Goal: Information Seeking & Learning: Learn about a topic

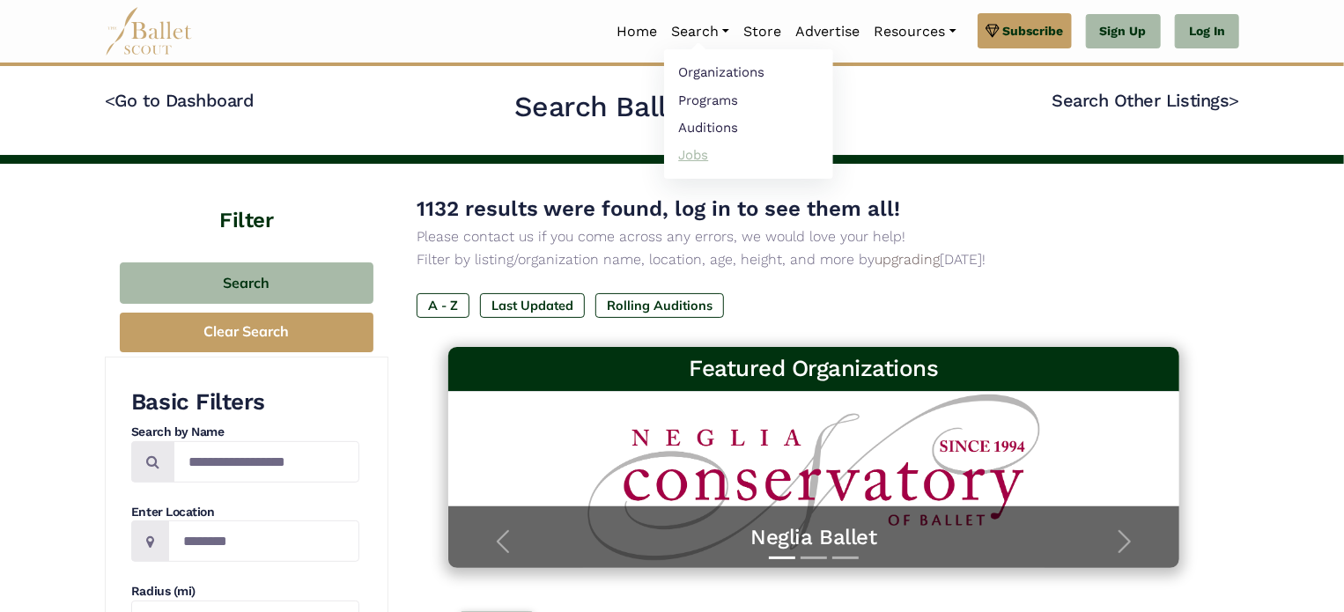
click at [694, 148] on link "Jobs" at bounding box center [748, 154] width 169 height 27
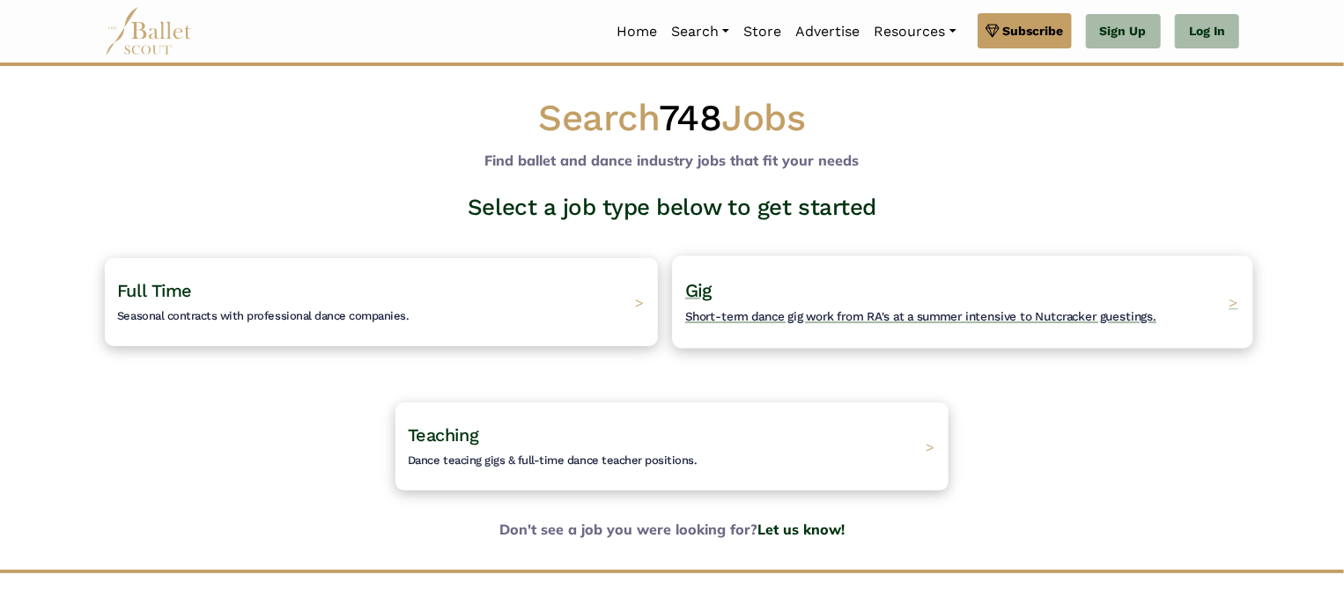
click at [738, 303] on h4 "Gig Short-term dance gig work from RA's at a summer intensive to Nutcracker gue…" at bounding box center [920, 302] width 471 height 48
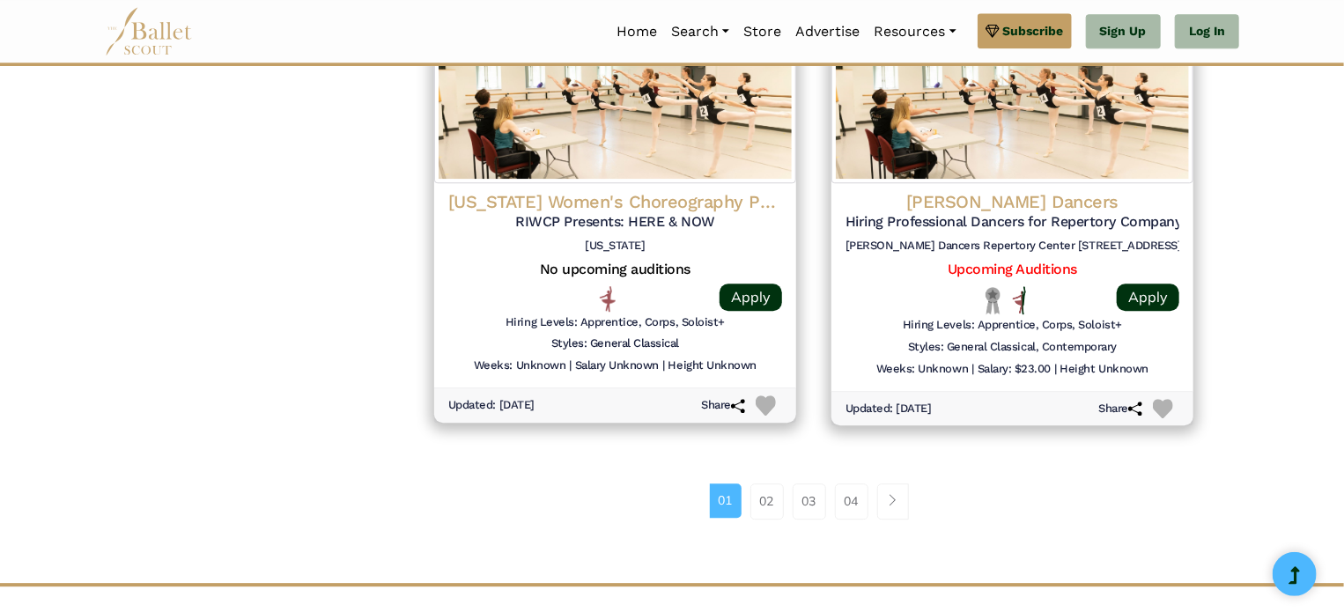
scroll to position [2296, 0]
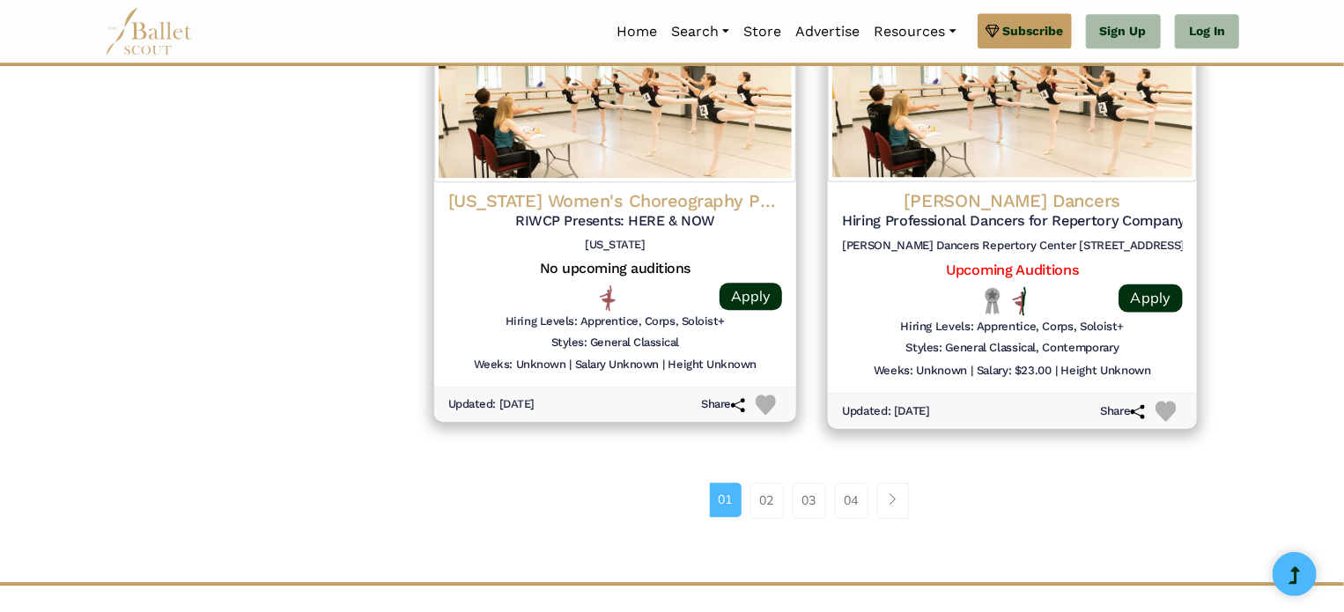
click at [1117, 225] on h5 "Hiring Professional Dancers for Repertory Company (Summer 2025)" at bounding box center [1012, 221] width 341 height 18
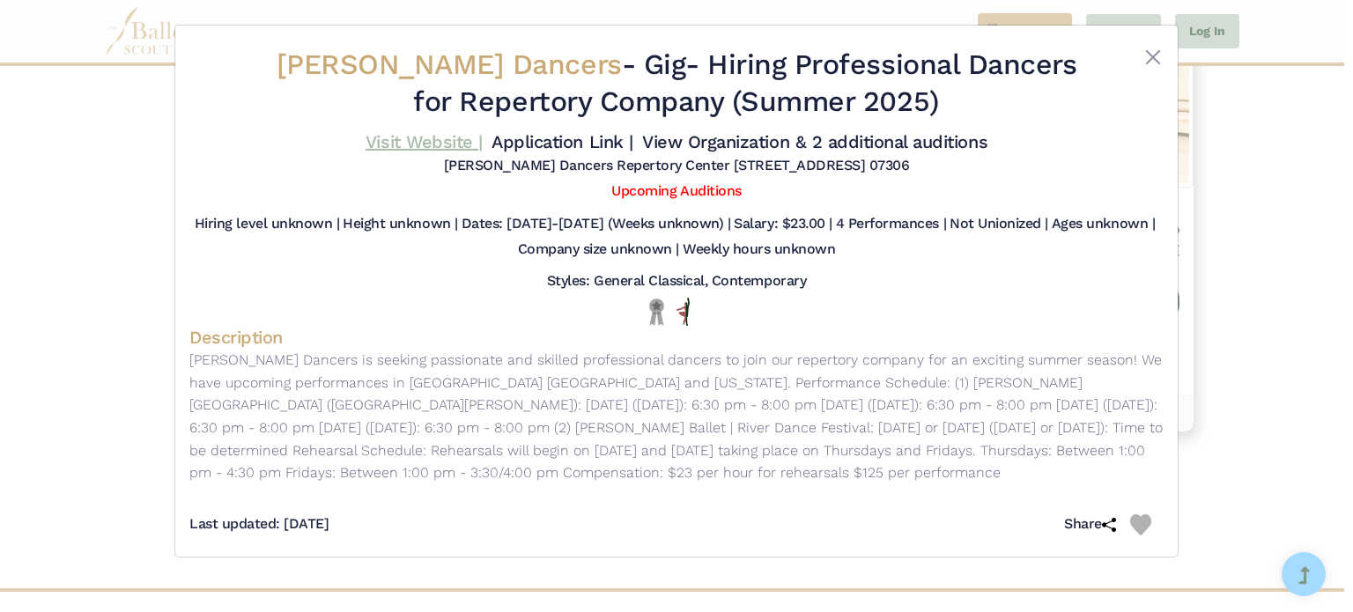
click at [398, 145] on link "Visit Website |" at bounding box center [423, 141] width 117 height 21
click at [1153, 58] on button "Close" at bounding box center [1152, 57] width 21 height 21
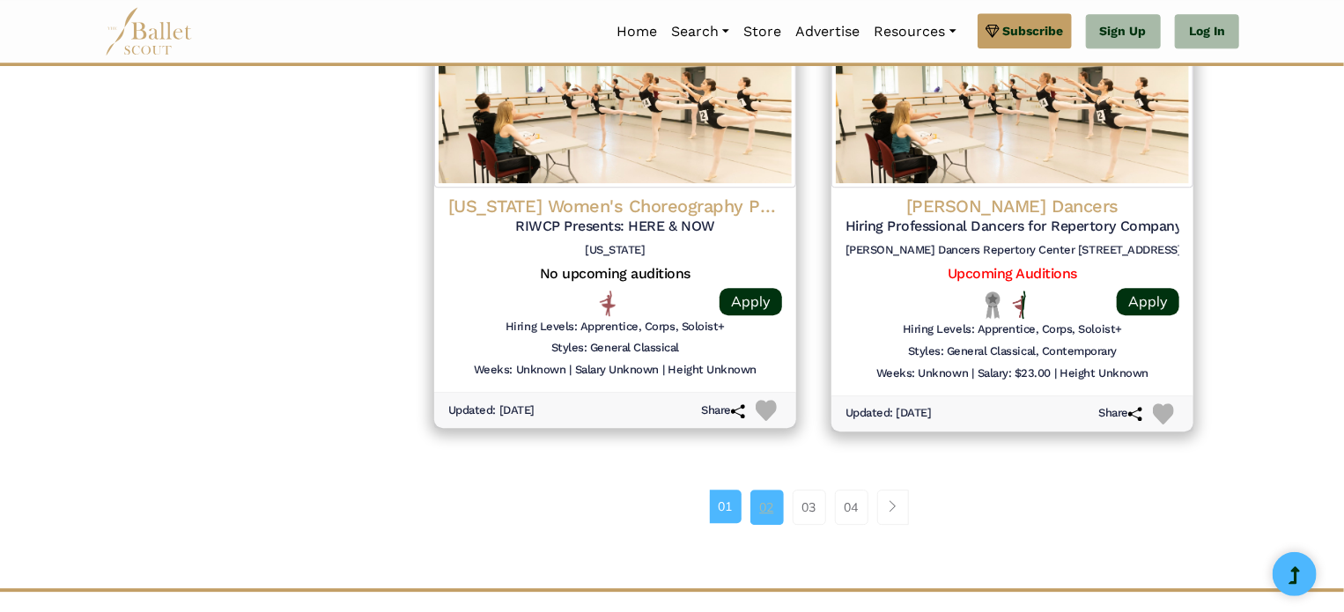
click at [770, 515] on link "02" at bounding box center [766, 507] width 33 height 35
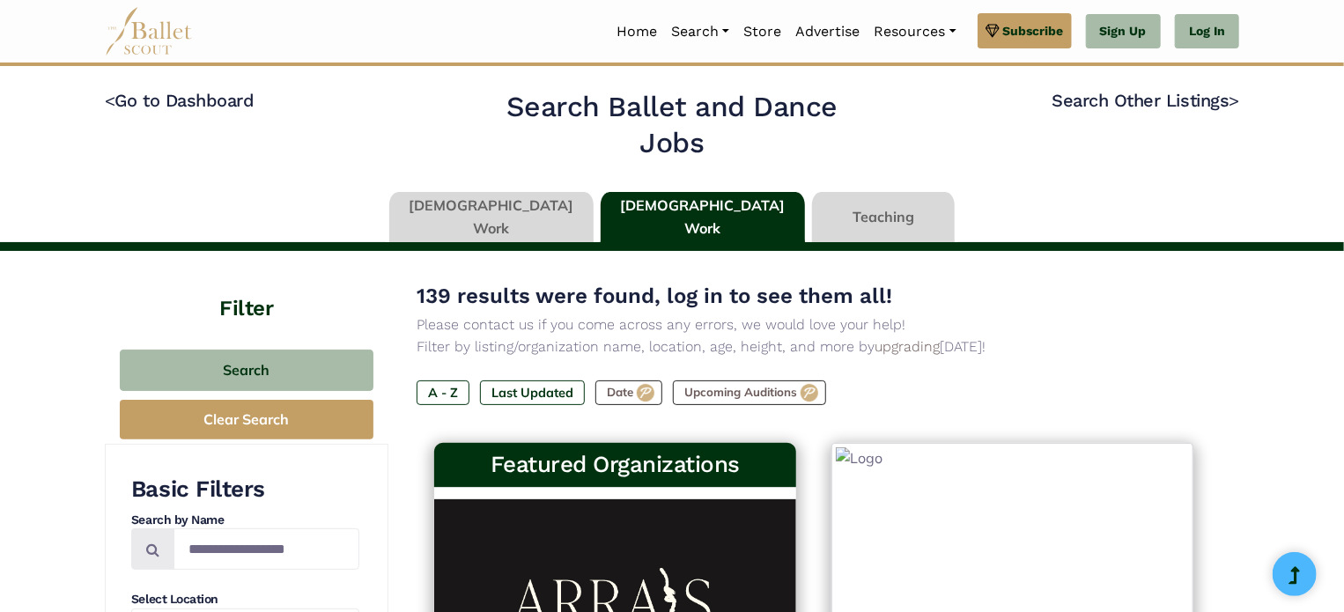
type input "******"
type input "*****"
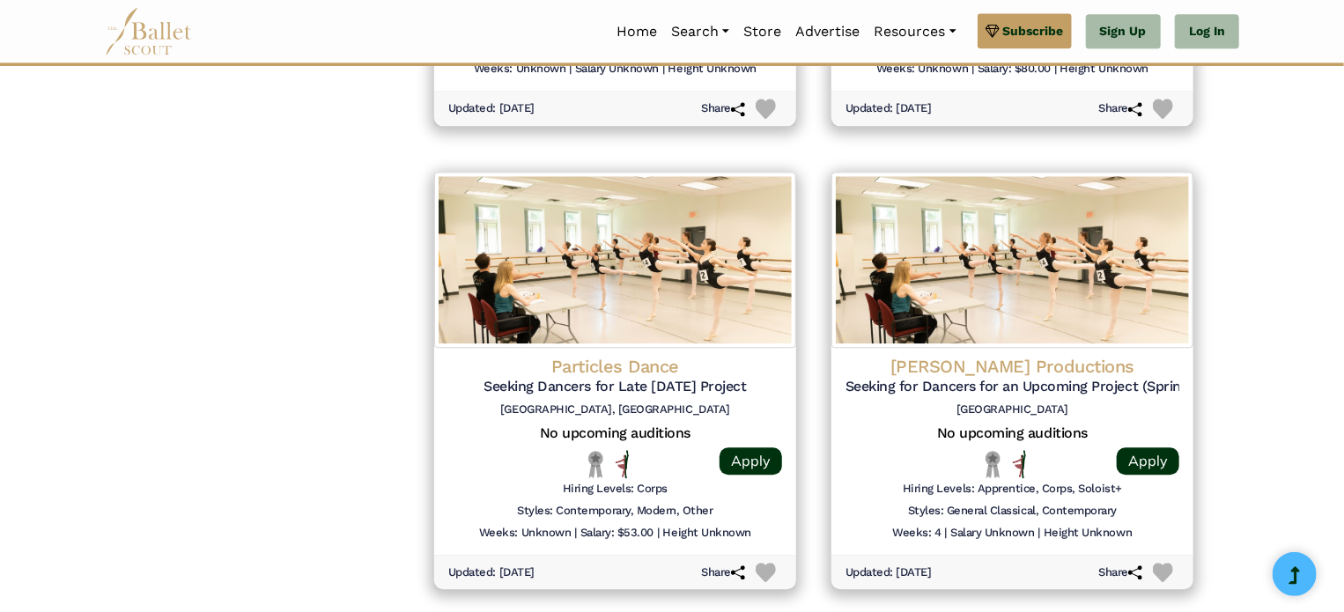
scroll to position [2416, 0]
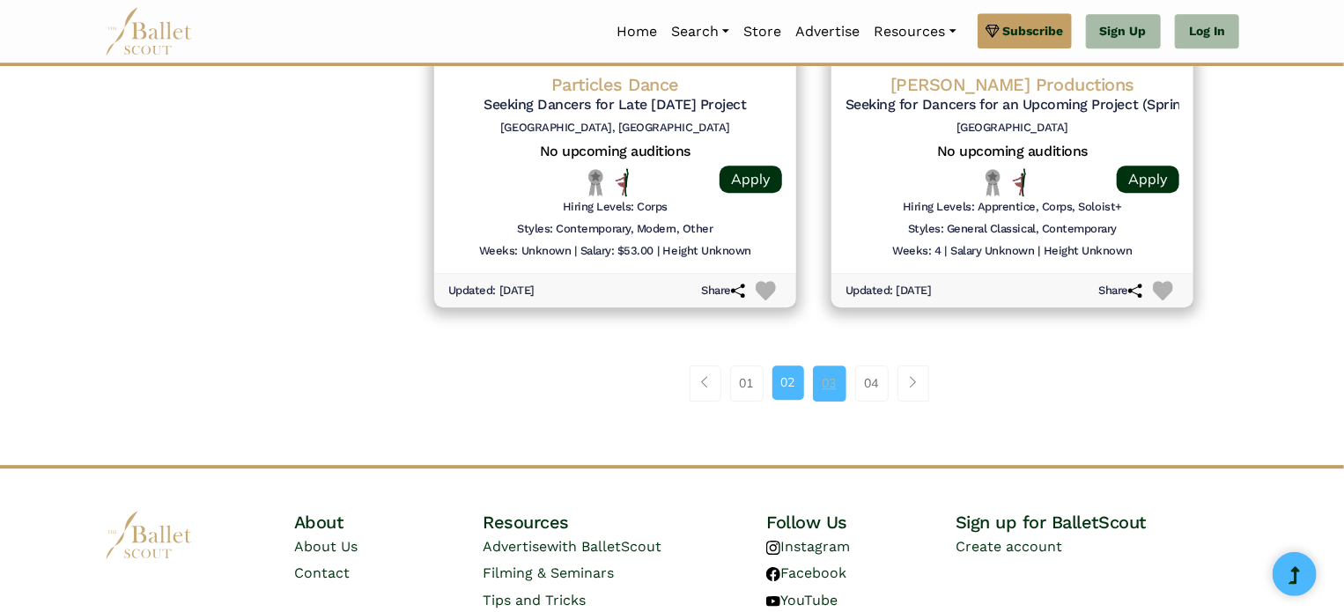
click at [837, 384] on link "03" at bounding box center [829, 382] width 33 height 35
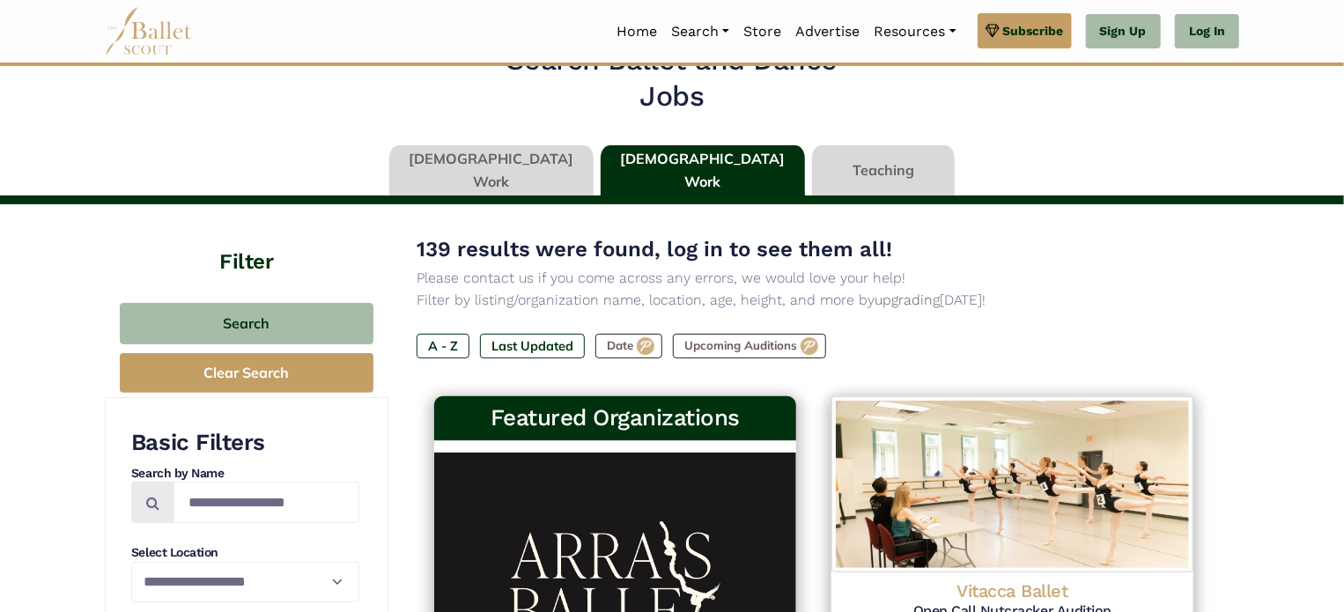
scroll to position [53, 0]
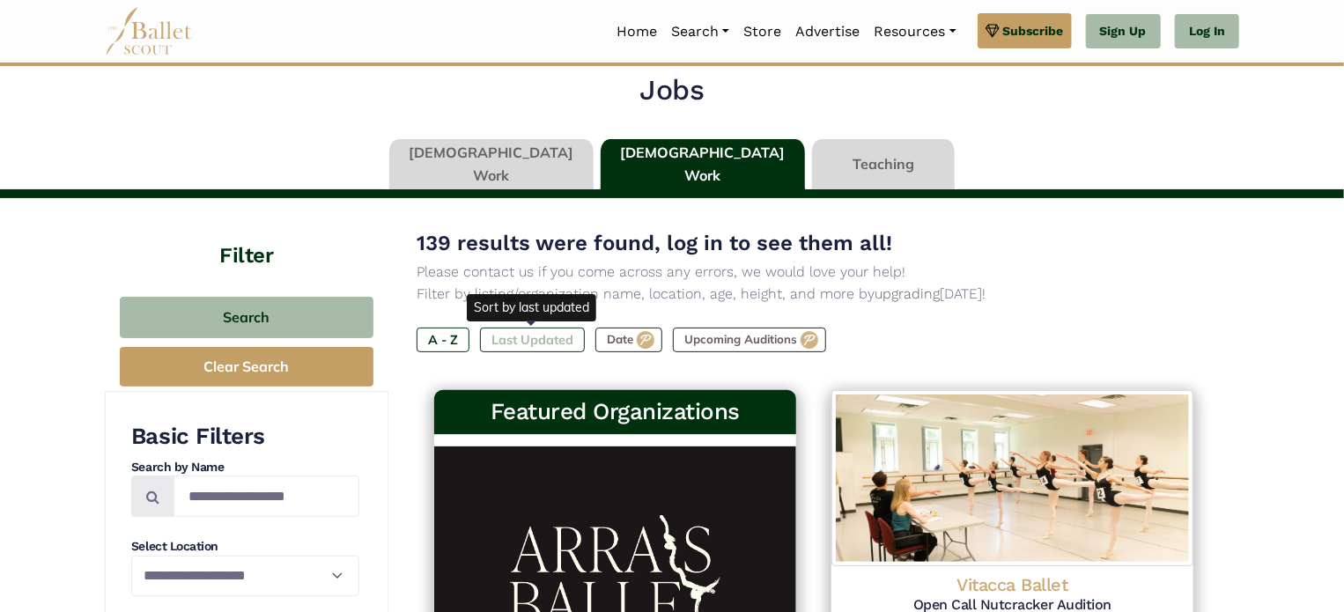
click at [557, 349] on label "Last Updated" at bounding box center [532, 340] width 105 height 25
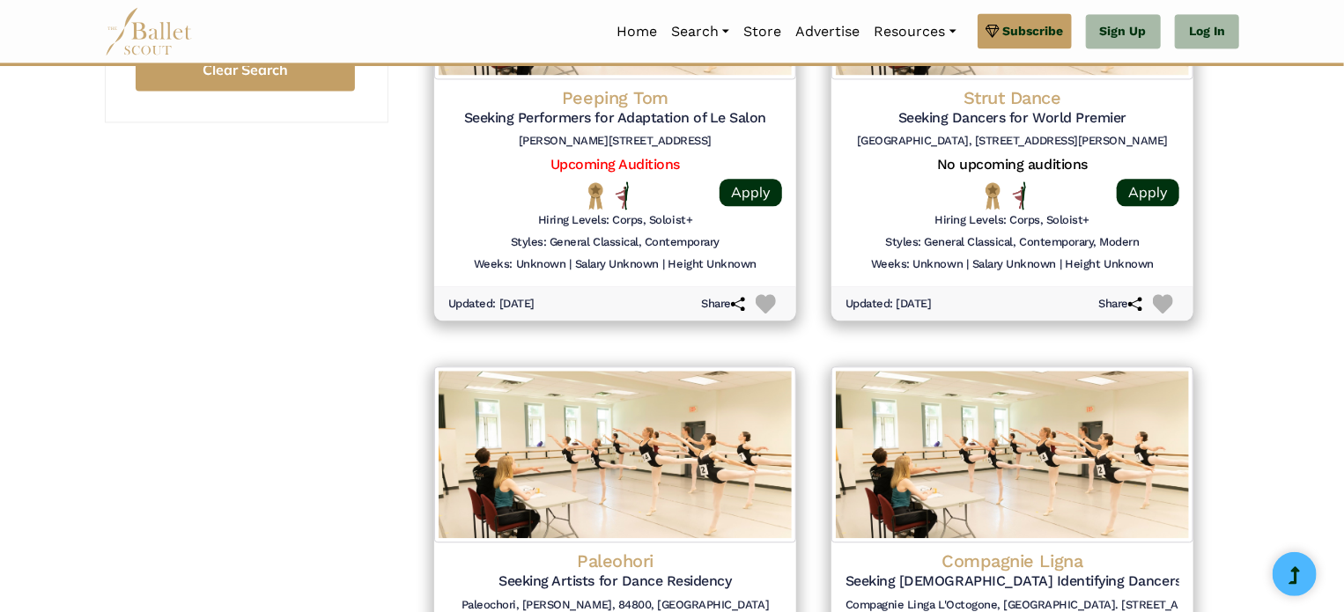
scroll to position [2286, 0]
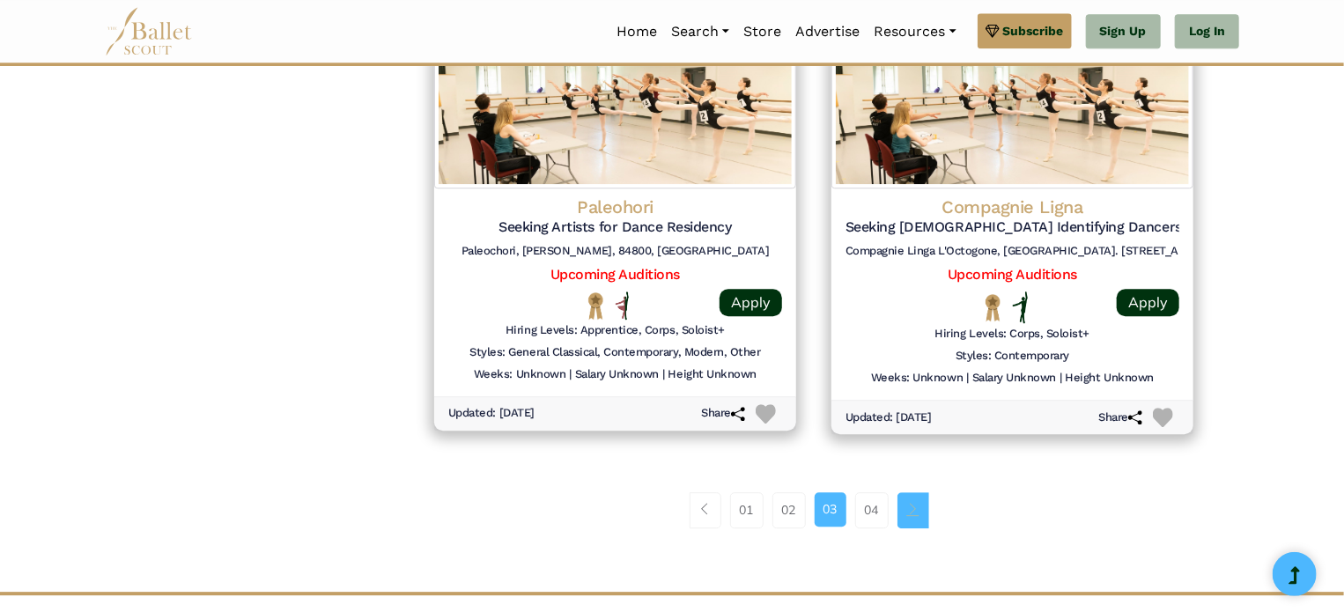
click at [914, 512] on span "Page navigation example" at bounding box center [913, 509] width 12 height 12
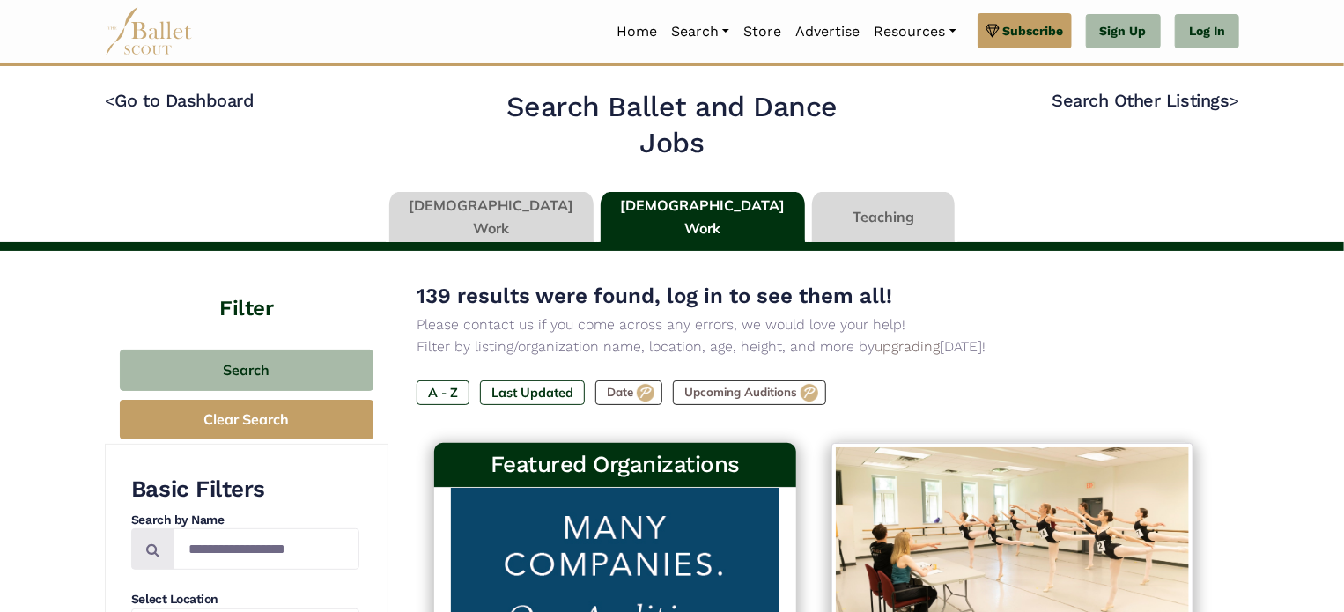
click at [555, 229] on link at bounding box center [491, 217] width 204 height 50
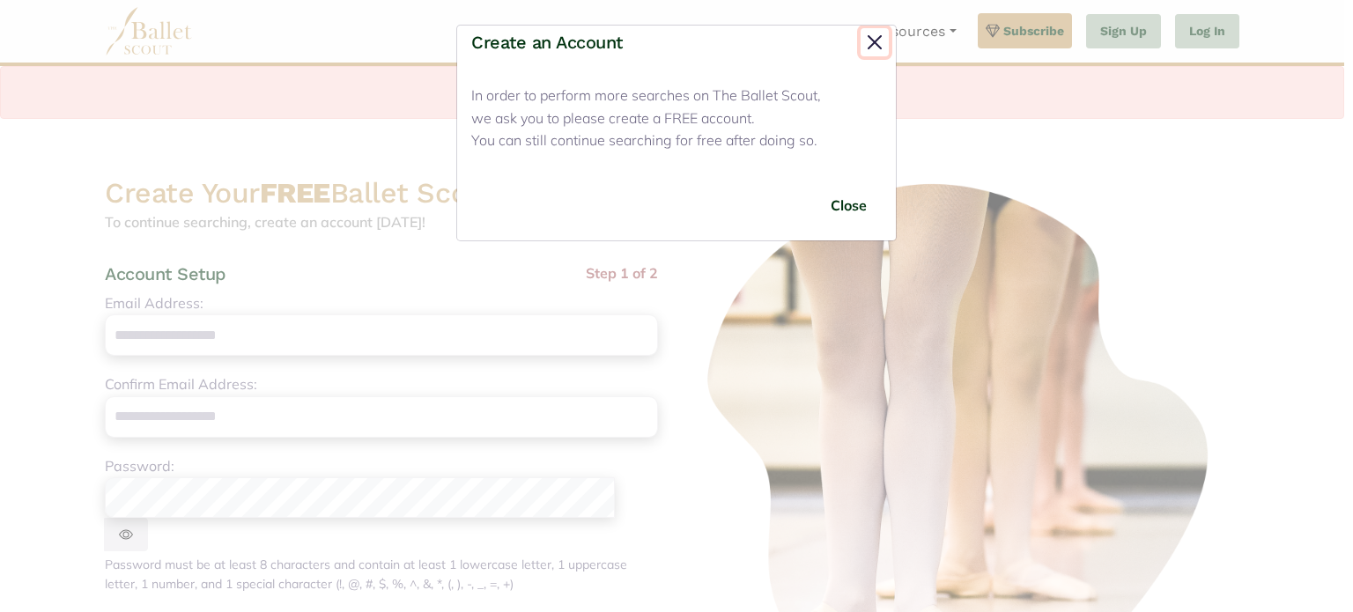
click at [879, 48] on button "Close" at bounding box center [874, 42] width 28 height 28
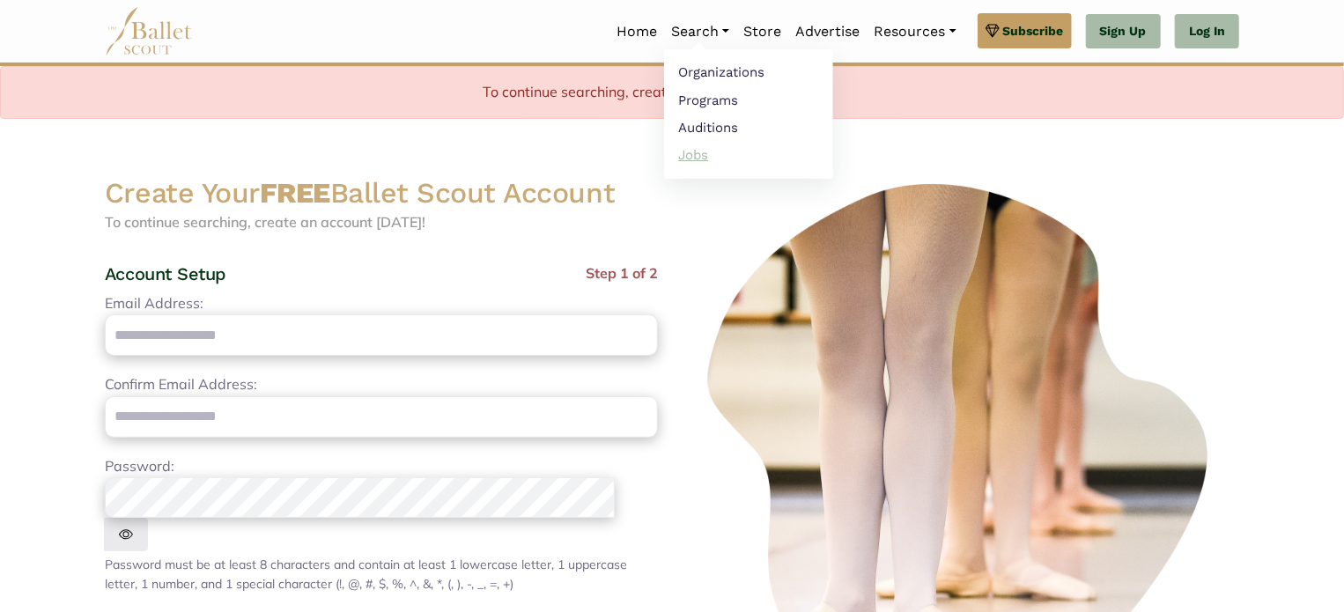
click at [688, 159] on link "Jobs" at bounding box center [748, 154] width 169 height 27
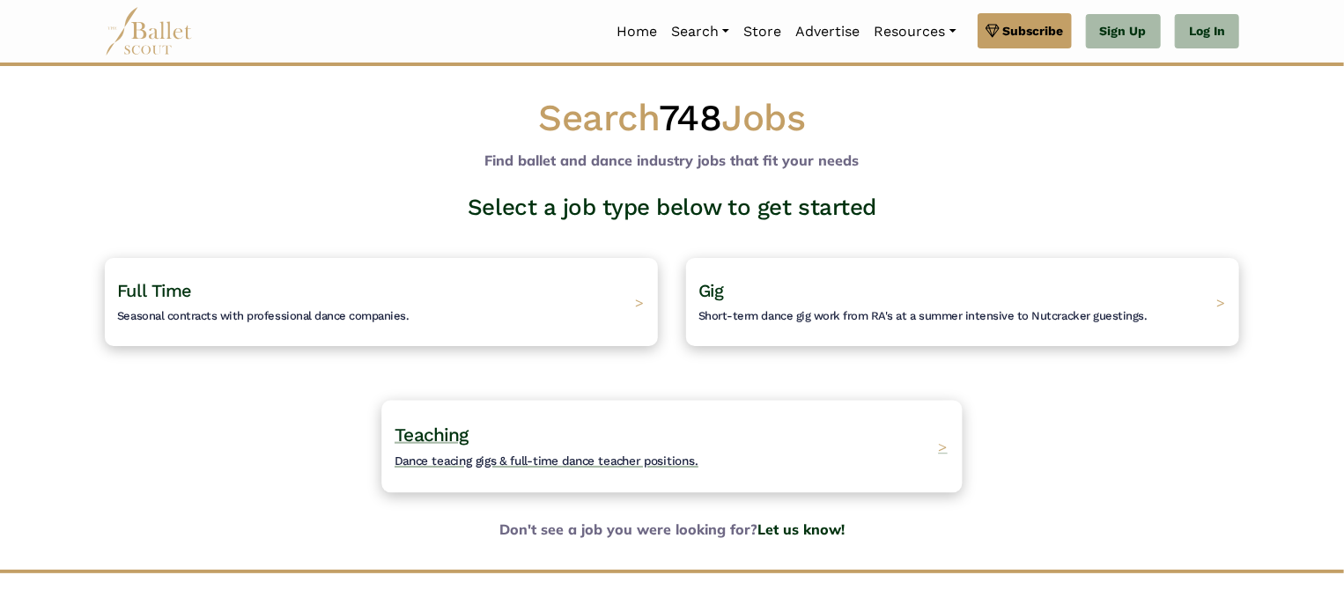
click at [653, 418] on div "Teaching Dance teacing gigs & full-time dance teacher positions. >" at bounding box center [671, 446] width 580 height 92
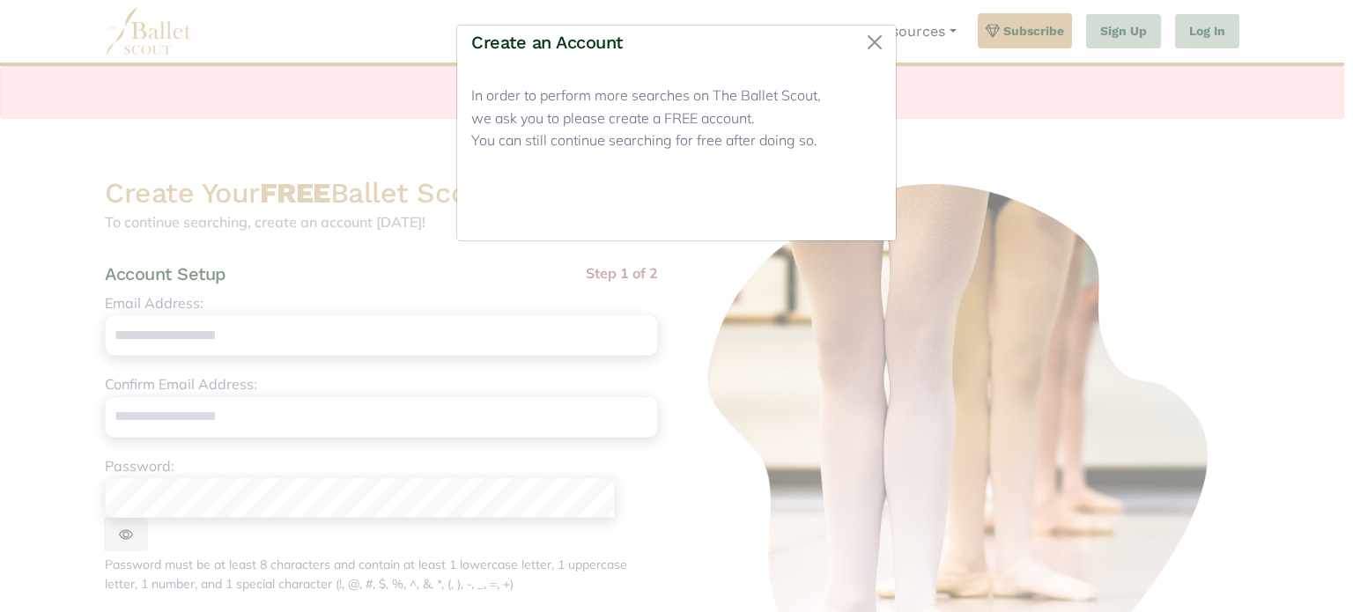
click at [844, 197] on button "Close" at bounding box center [848, 205] width 66 height 41
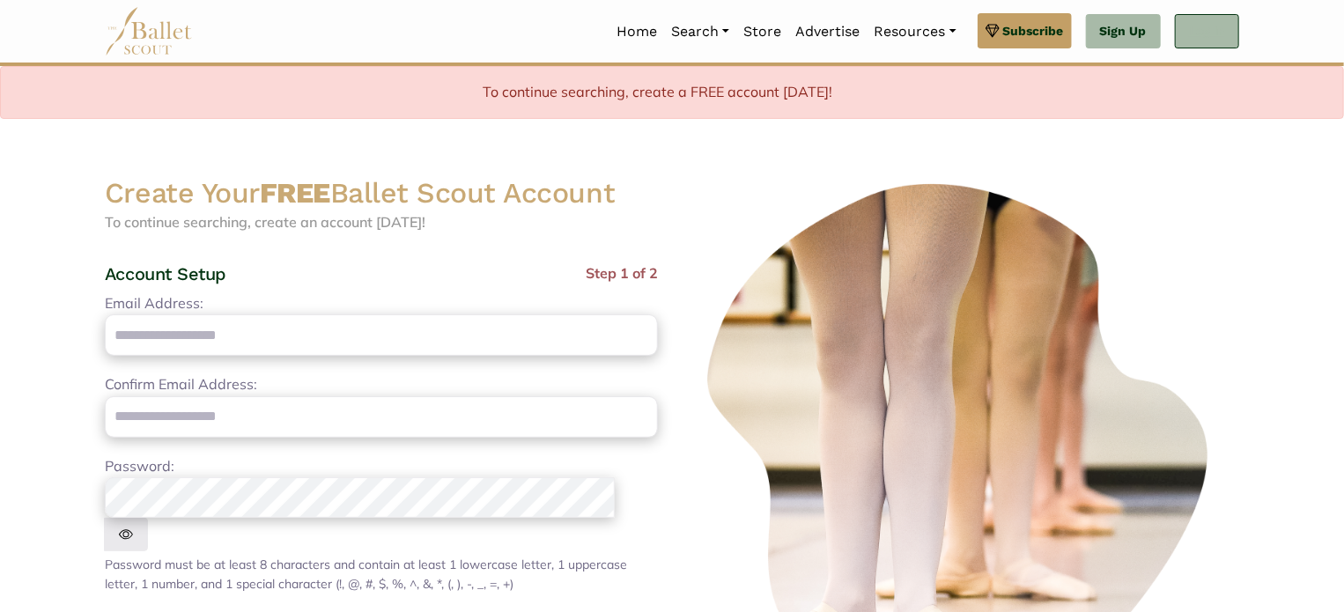
click at [1221, 22] on link "Log In" at bounding box center [1207, 31] width 64 height 35
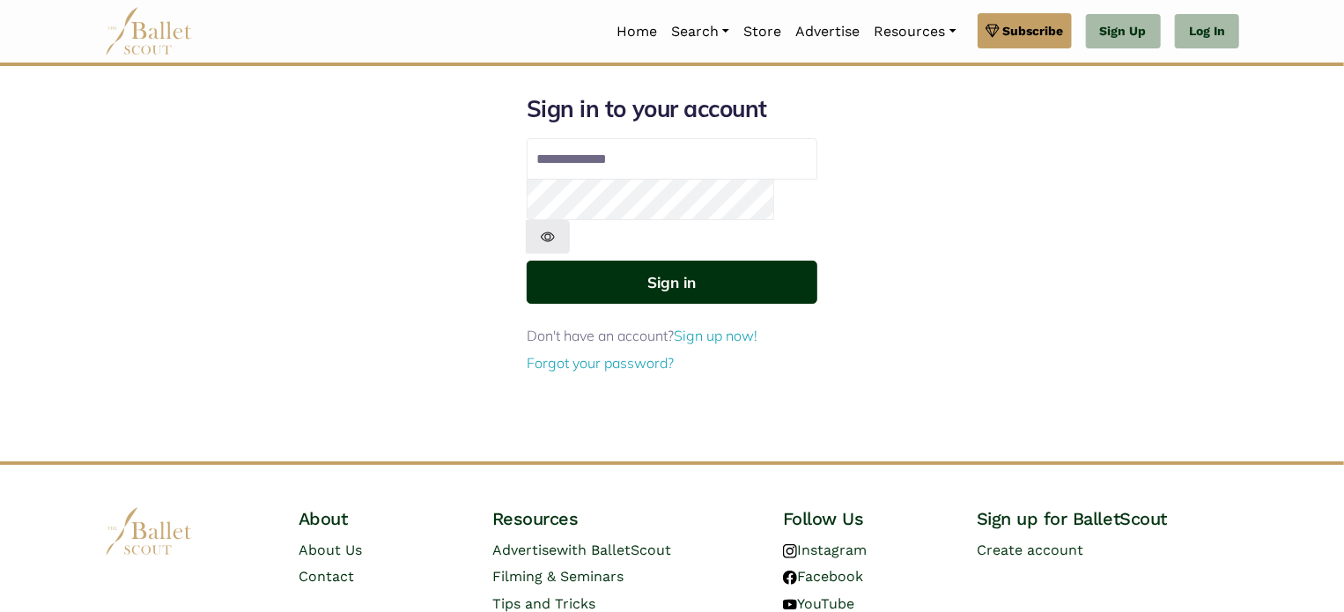
type input "**********"
click at [789, 261] on button "Sign in" at bounding box center [672, 282] width 291 height 43
